Goal: Communication & Community: Answer question/provide support

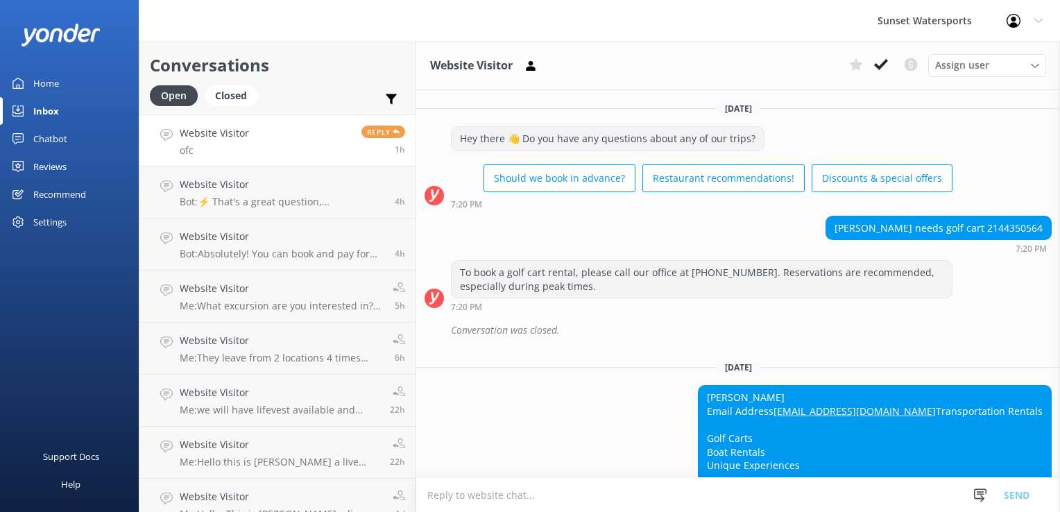
scroll to position [22718, 0]
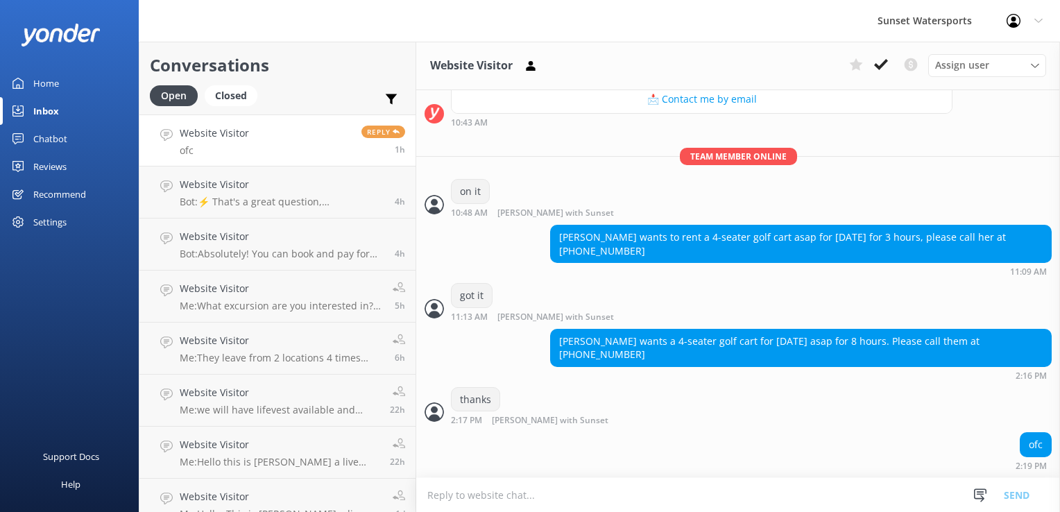
click at [228, 148] on p "ofc" at bounding box center [214, 150] width 69 height 12
click at [249, 148] on link "Website Visitor ofc Reply 1h" at bounding box center [277, 141] width 276 height 52
click at [351, 204] on p "Bot: ⚡ That's a great question, unfortunately I do not know the answer. I'm goi…" at bounding box center [282, 202] width 205 height 12
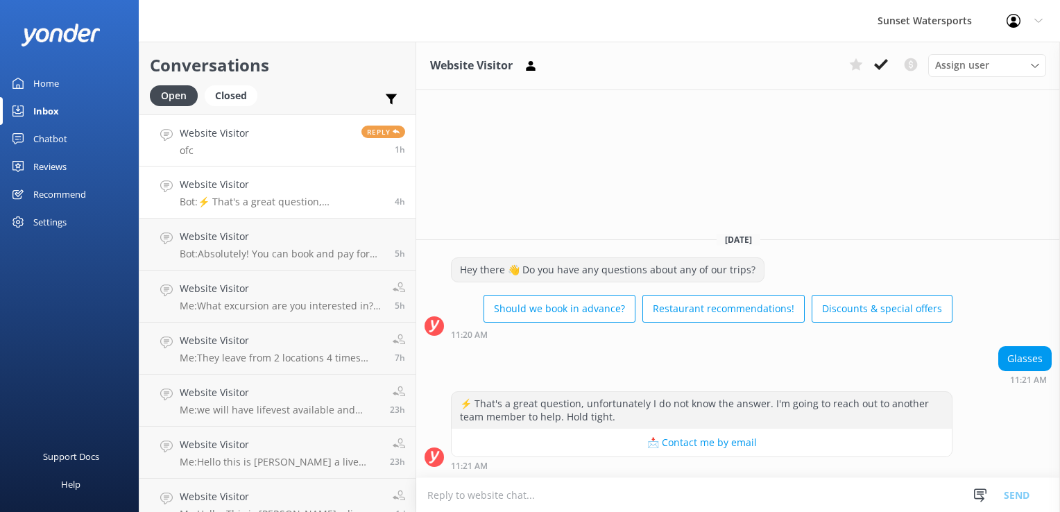
click at [241, 121] on link "Website Visitor ofc Reply 1h" at bounding box center [277, 141] width 276 height 52
